Goal: Task Accomplishment & Management: Complete application form

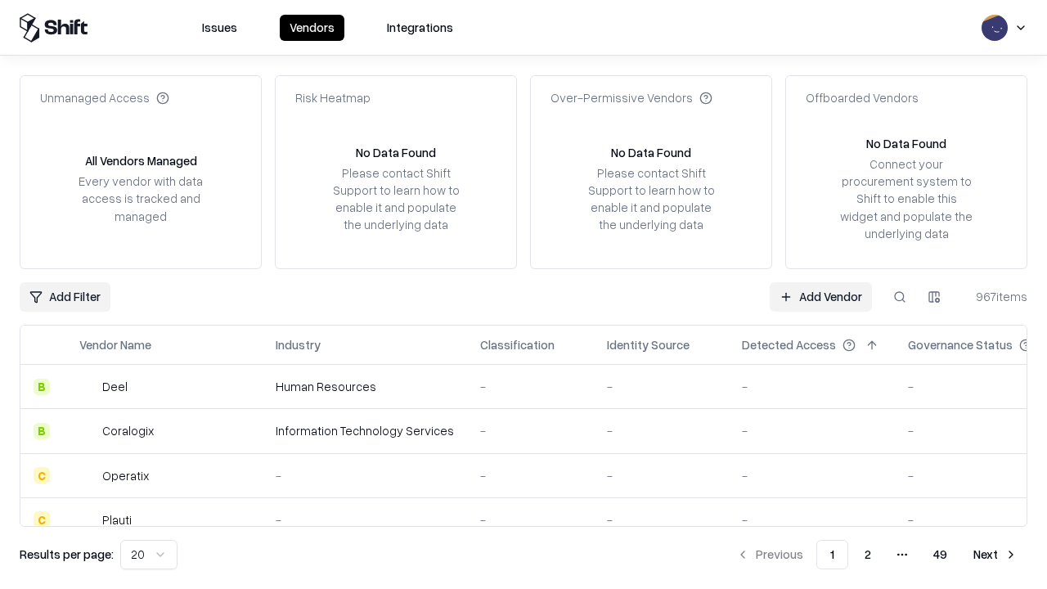
click at [821, 296] on link "Add Vendor" at bounding box center [821, 296] width 102 height 29
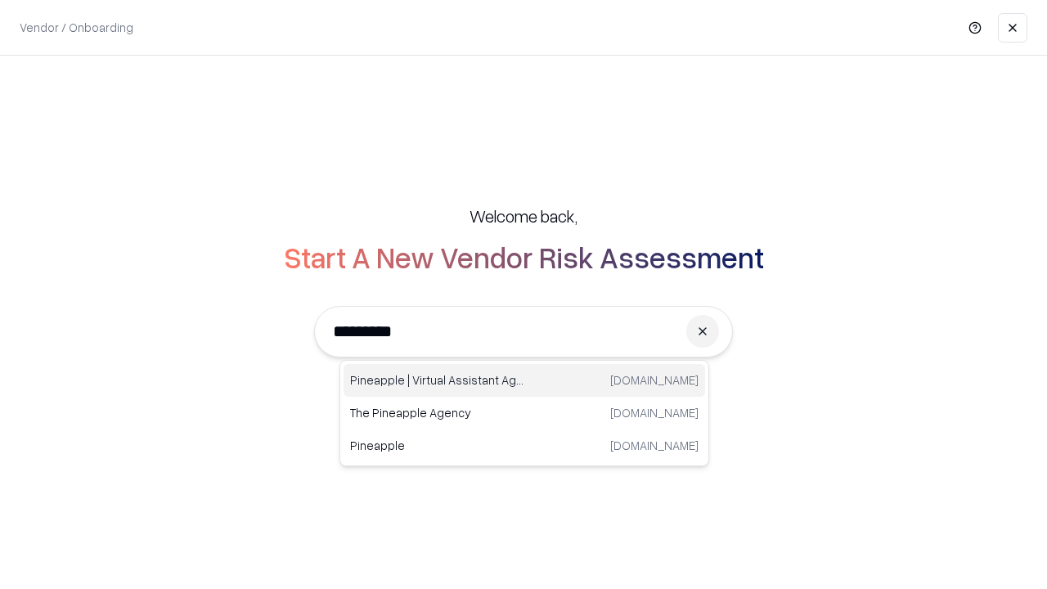
click at [524, 380] on div "Pineapple | Virtual Assistant Agency trypineapple.com" at bounding box center [525, 380] width 362 height 33
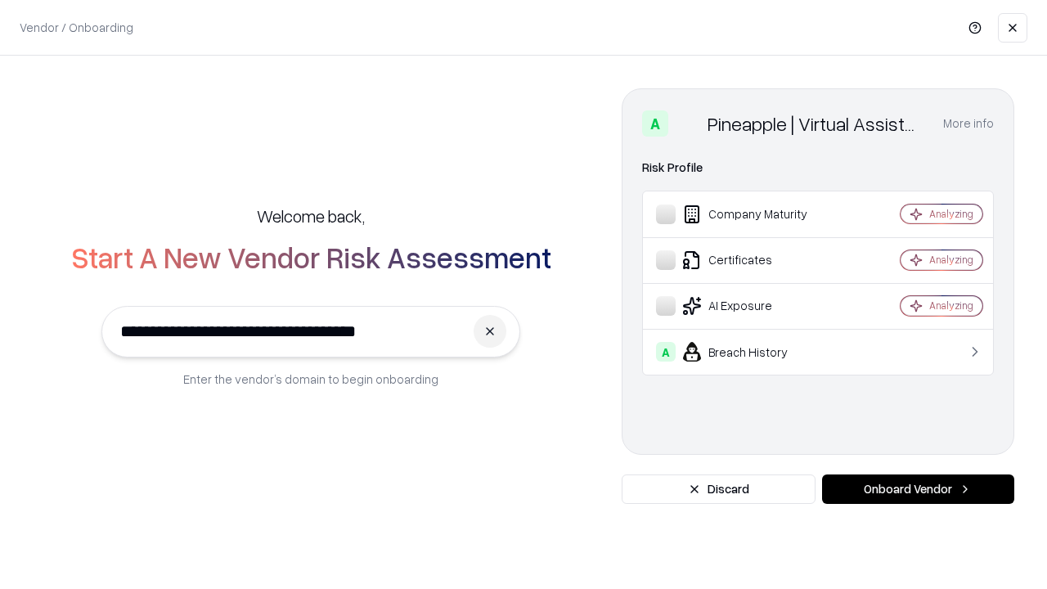
type input "**********"
click at [918, 489] on button "Onboard Vendor" at bounding box center [918, 488] width 192 height 29
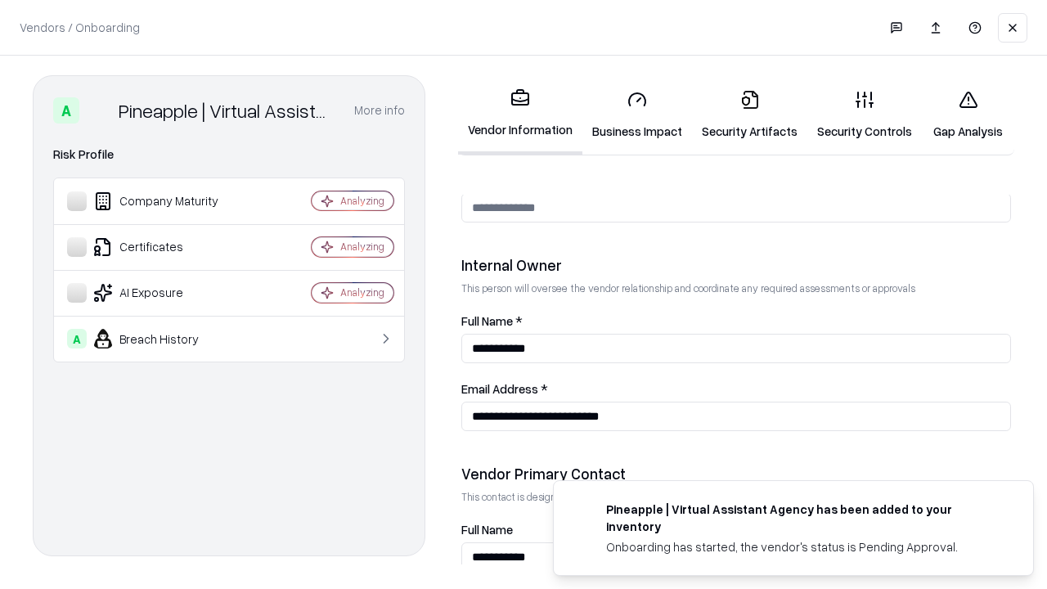
scroll to position [848, 0]
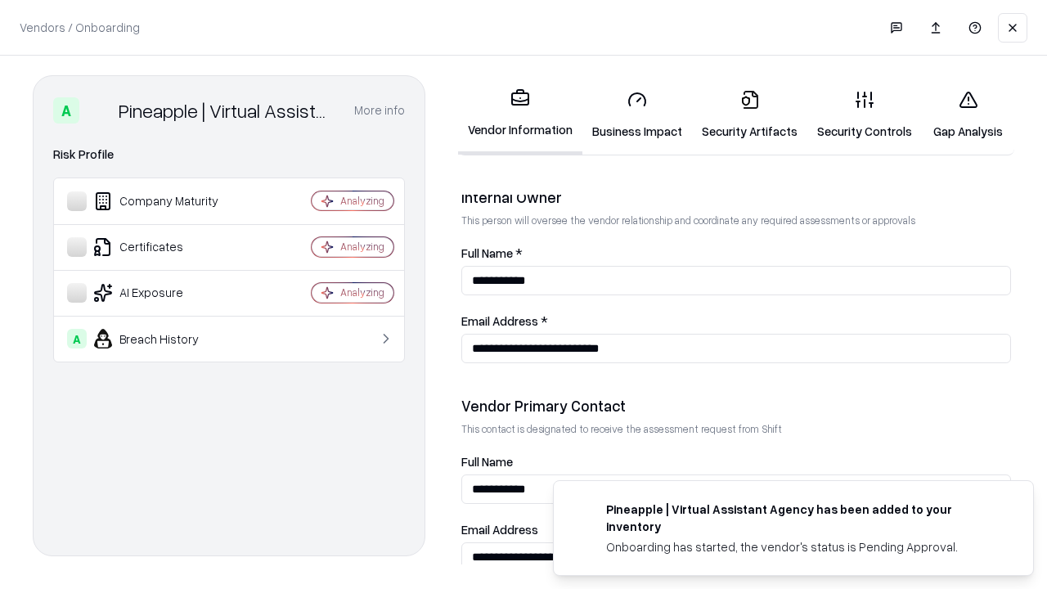
click at [749, 115] on link "Security Artifacts" at bounding box center [749, 115] width 115 height 76
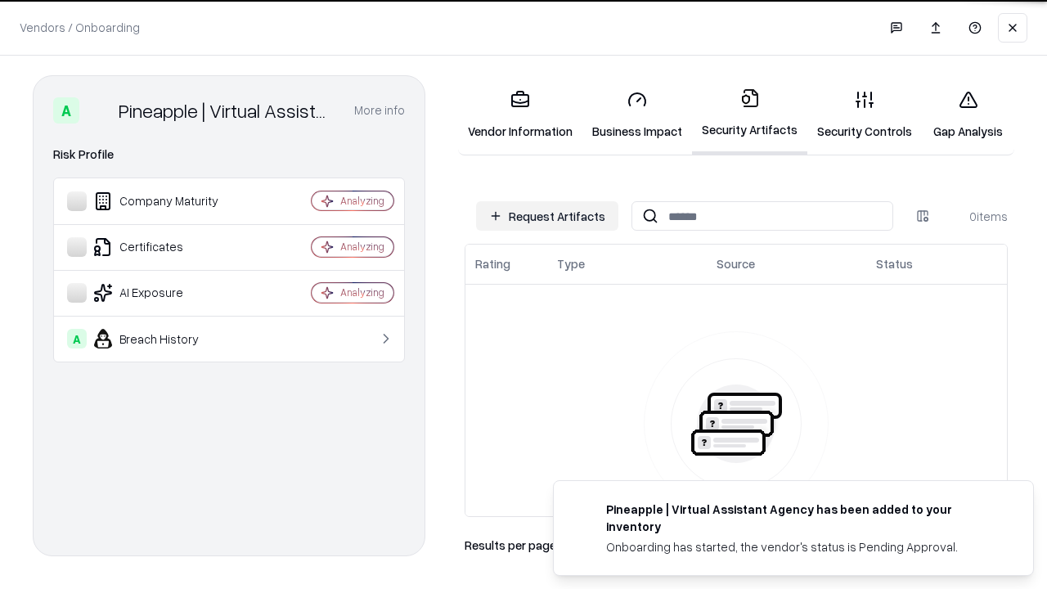
click at [547, 216] on button "Request Artifacts" at bounding box center [547, 215] width 142 height 29
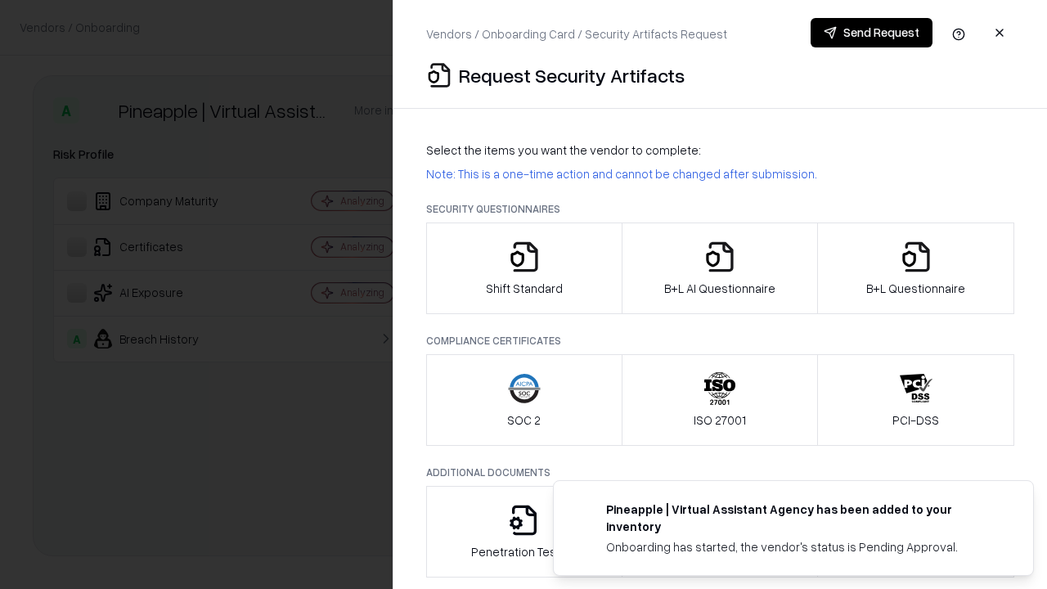
click at [915, 268] on icon "button" at bounding box center [916, 257] width 33 height 33
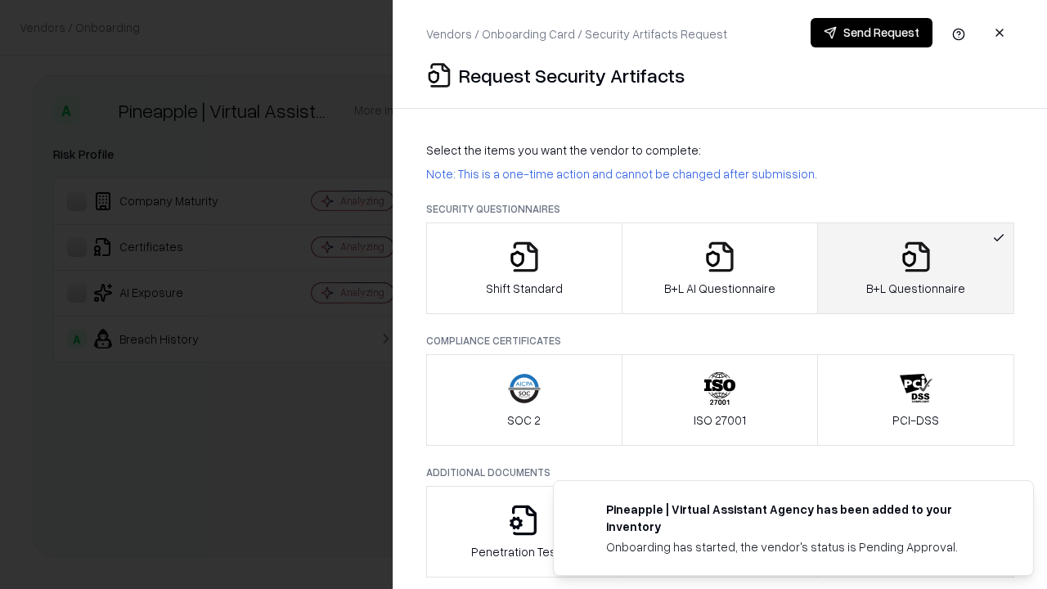
click at [719, 268] on icon "button" at bounding box center [720, 257] width 33 height 33
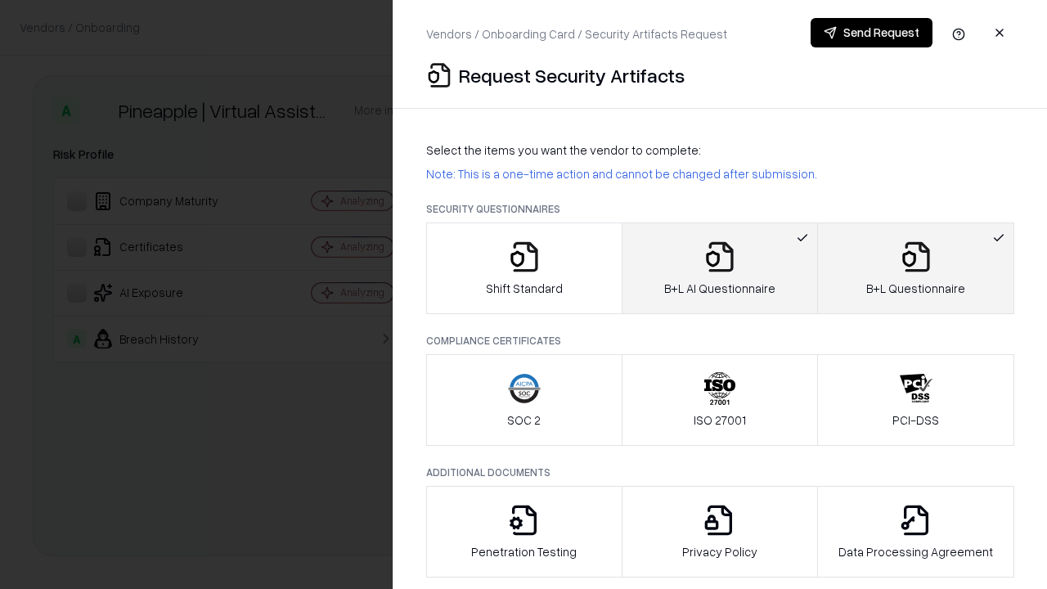
click at [871, 33] on button "Send Request" at bounding box center [872, 32] width 122 height 29
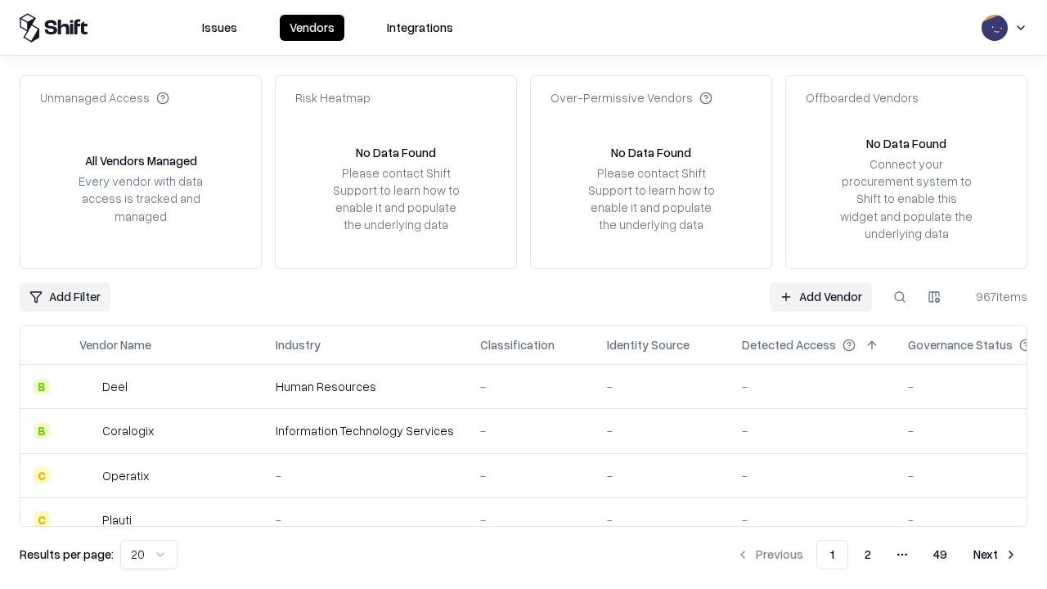
click at [900, 296] on button at bounding box center [899, 296] width 29 height 29
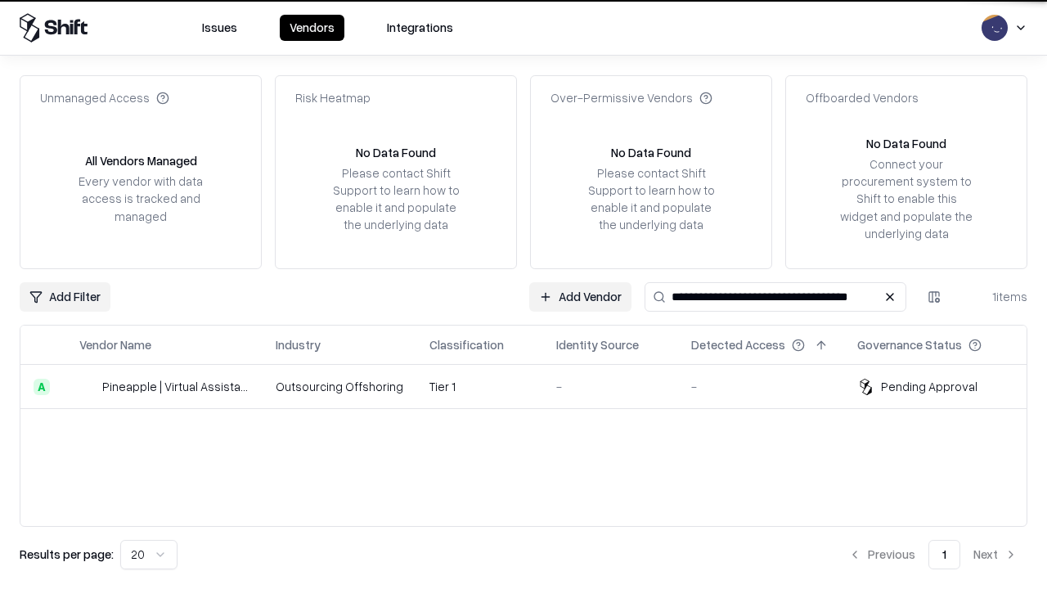
type input "**********"
click at [533, 386] on td "Tier 1" at bounding box center [479, 387] width 127 height 44
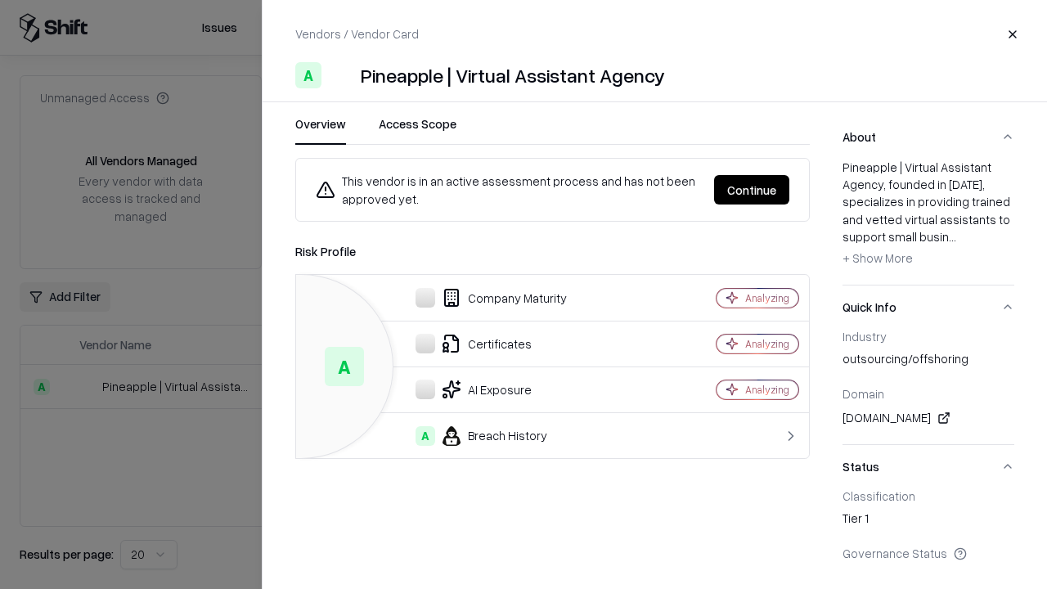
click at [752, 190] on button "Continue" at bounding box center [751, 189] width 75 height 29
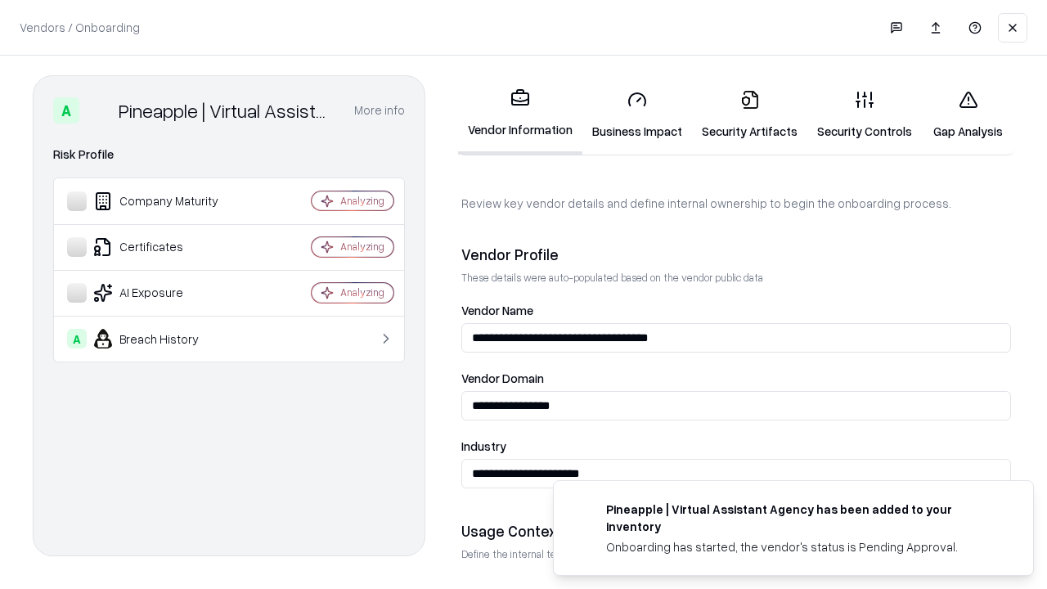
click at [749, 115] on link "Security Artifacts" at bounding box center [749, 115] width 115 height 76
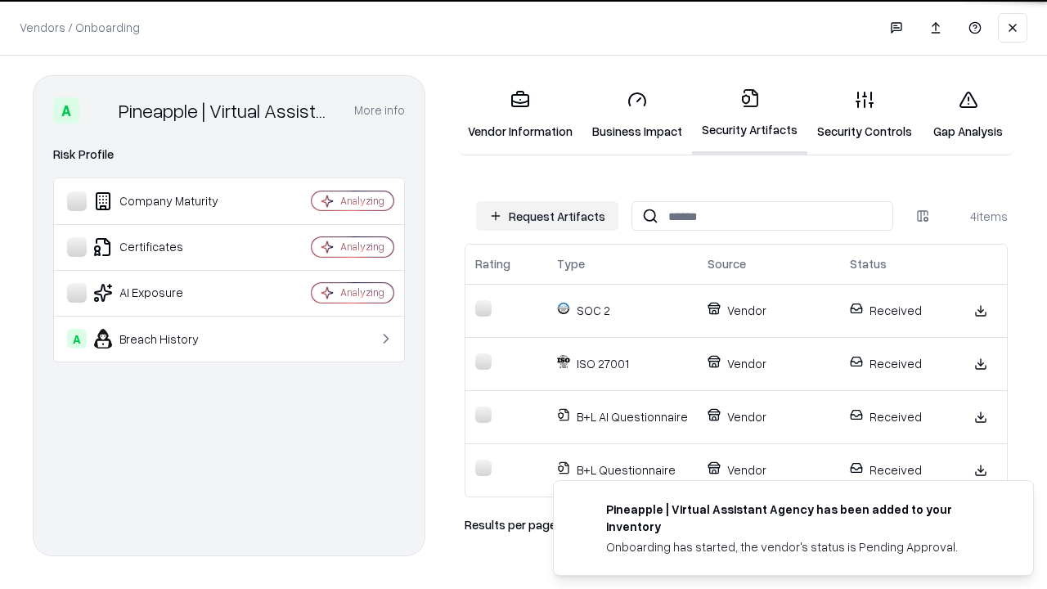
click at [968, 115] on link "Gap Analysis" at bounding box center [968, 115] width 92 height 76
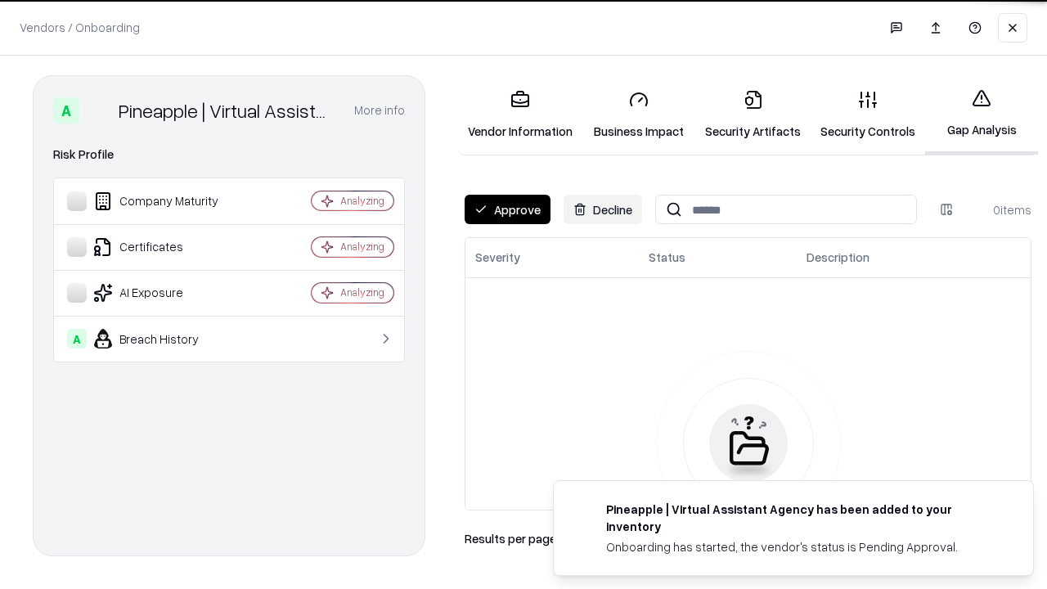
click at [507, 209] on button "Approve" at bounding box center [508, 209] width 86 height 29
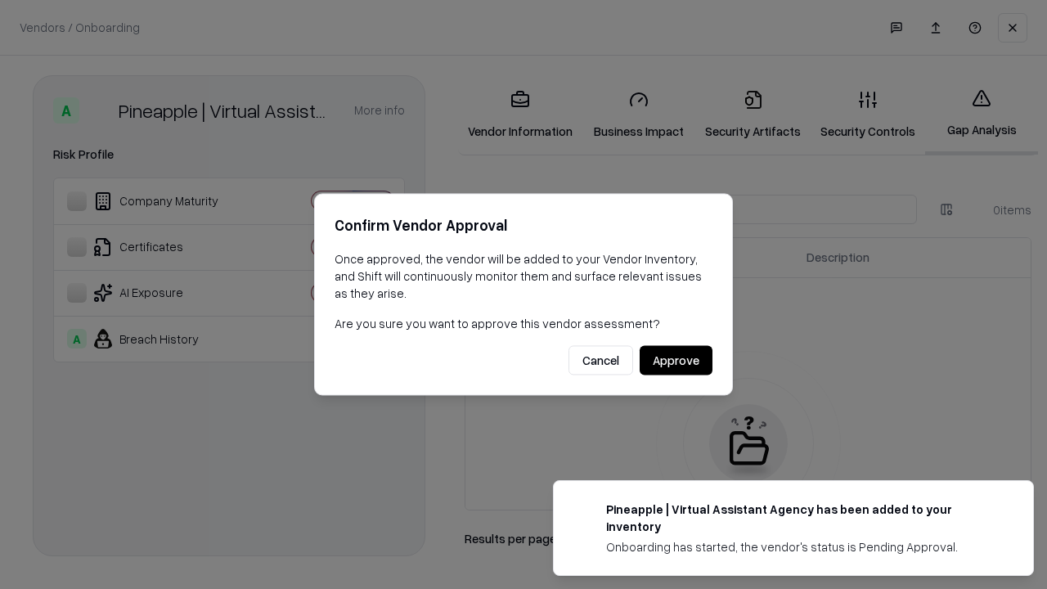
click at [676, 360] on button "Approve" at bounding box center [676, 360] width 73 height 29
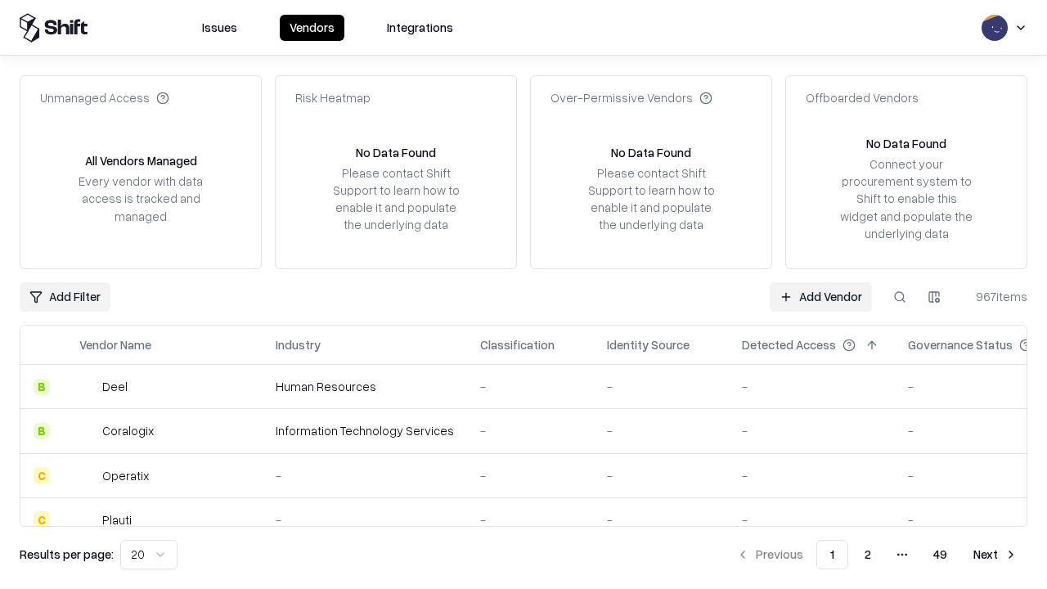
type input "**********"
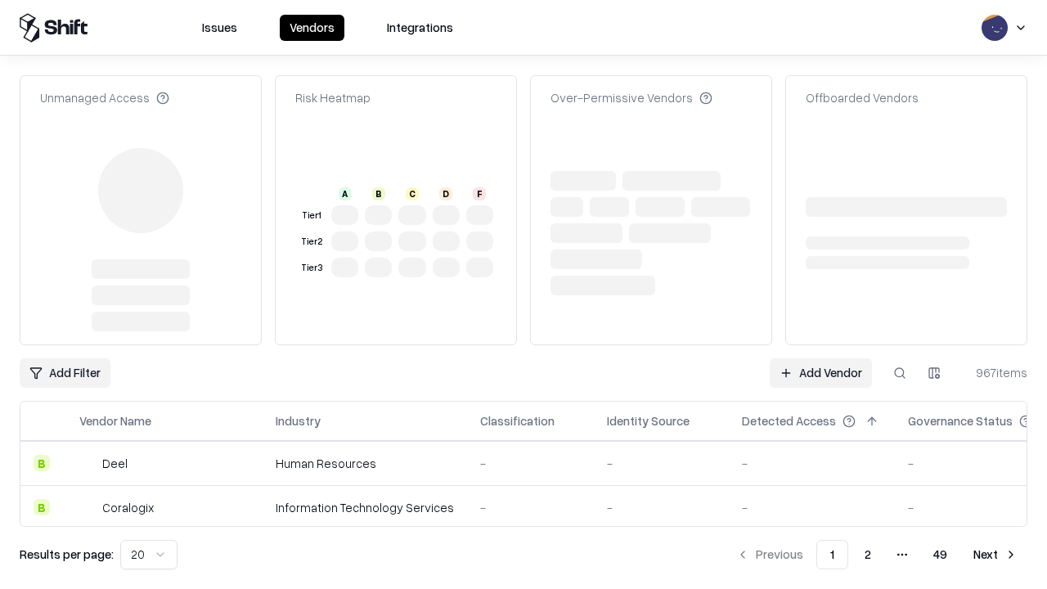
click at [821, 358] on link "Add Vendor" at bounding box center [821, 372] width 102 height 29
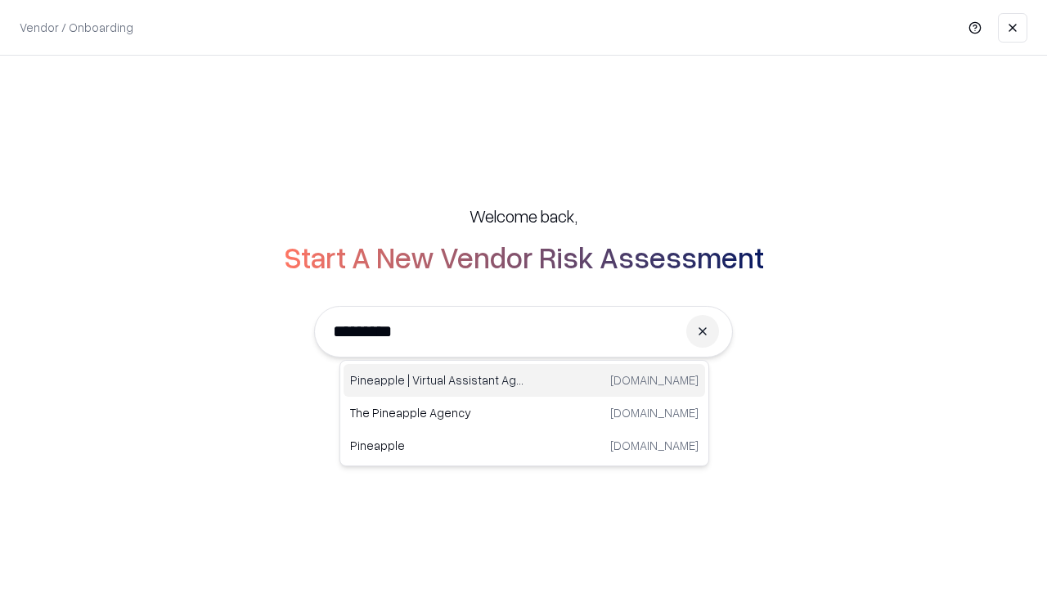
click at [524, 380] on div "Pineapple | Virtual Assistant Agency trypineapple.com" at bounding box center [525, 380] width 362 height 33
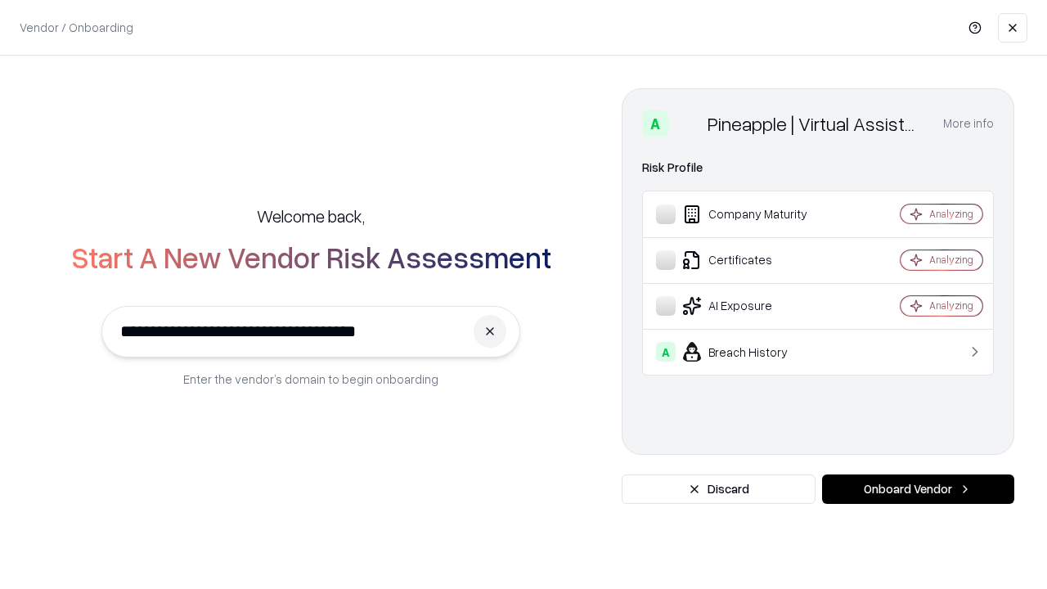
type input "**********"
click at [918, 489] on button "Onboard Vendor" at bounding box center [918, 488] width 192 height 29
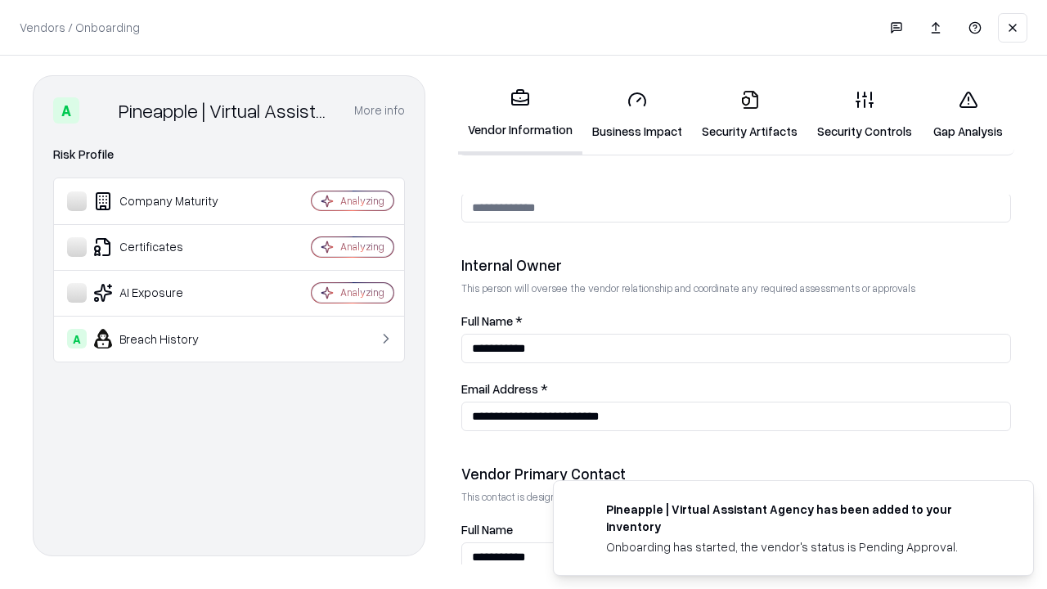
scroll to position [848, 0]
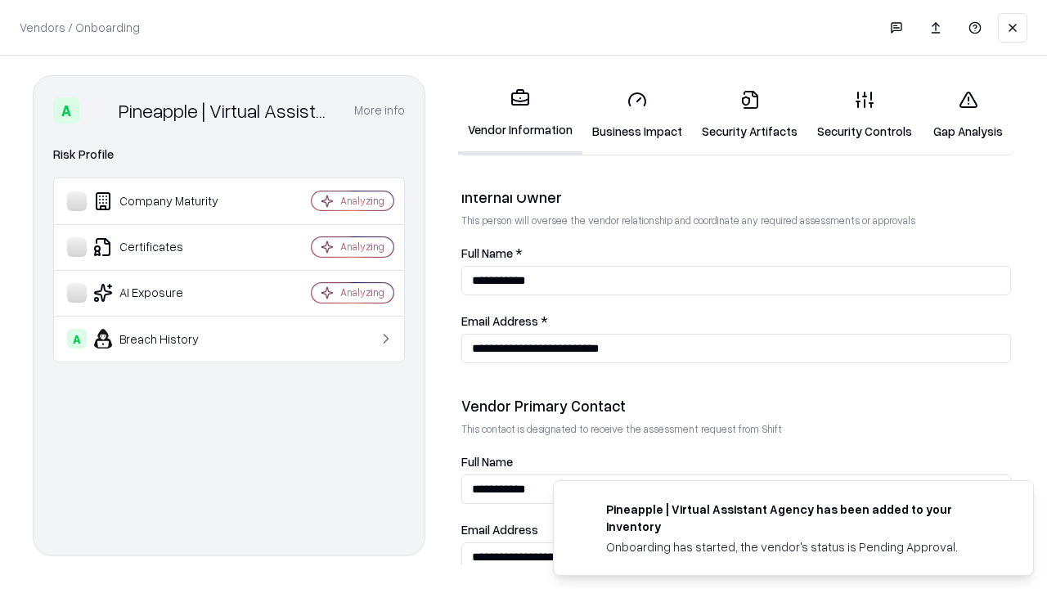
click at [968, 115] on link "Gap Analysis" at bounding box center [968, 115] width 92 height 76
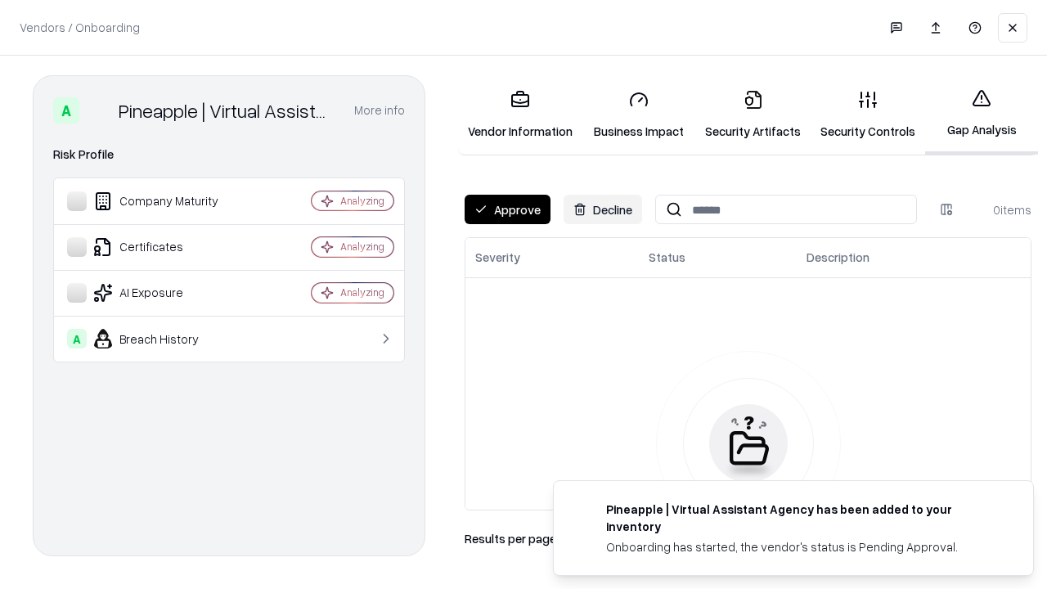
click at [507, 209] on button "Approve" at bounding box center [508, 209] width 86 height 29
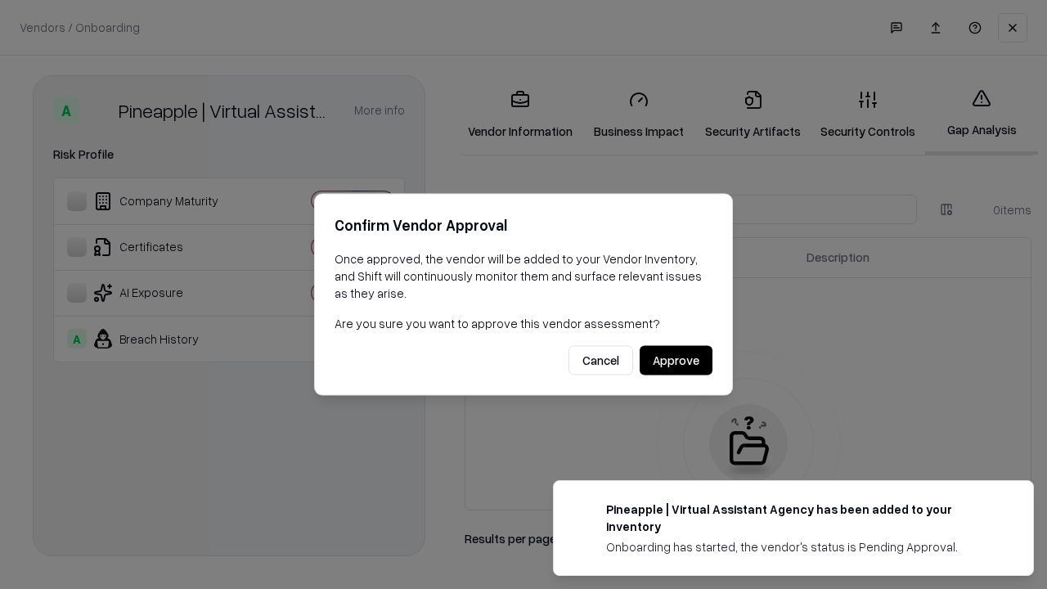
click at [676, 360] on button "Approve" at bounding box center [676, 360] width 73 height 29
